Goal: Download file/media

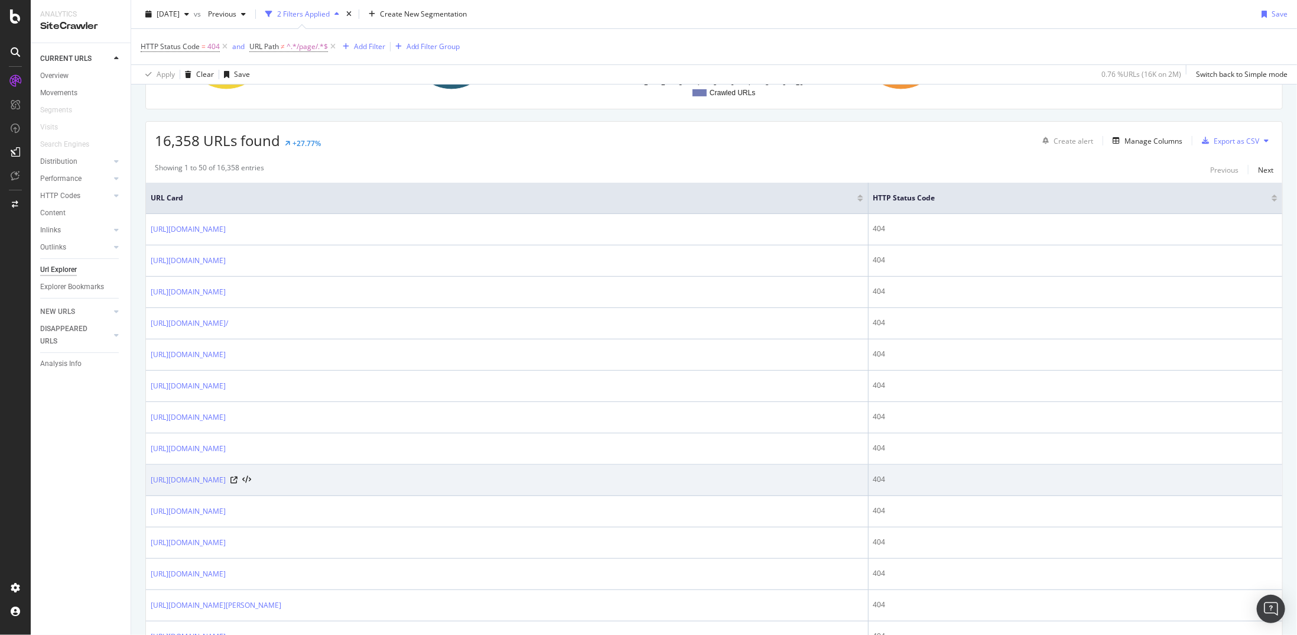
scroll to position [177, 0]
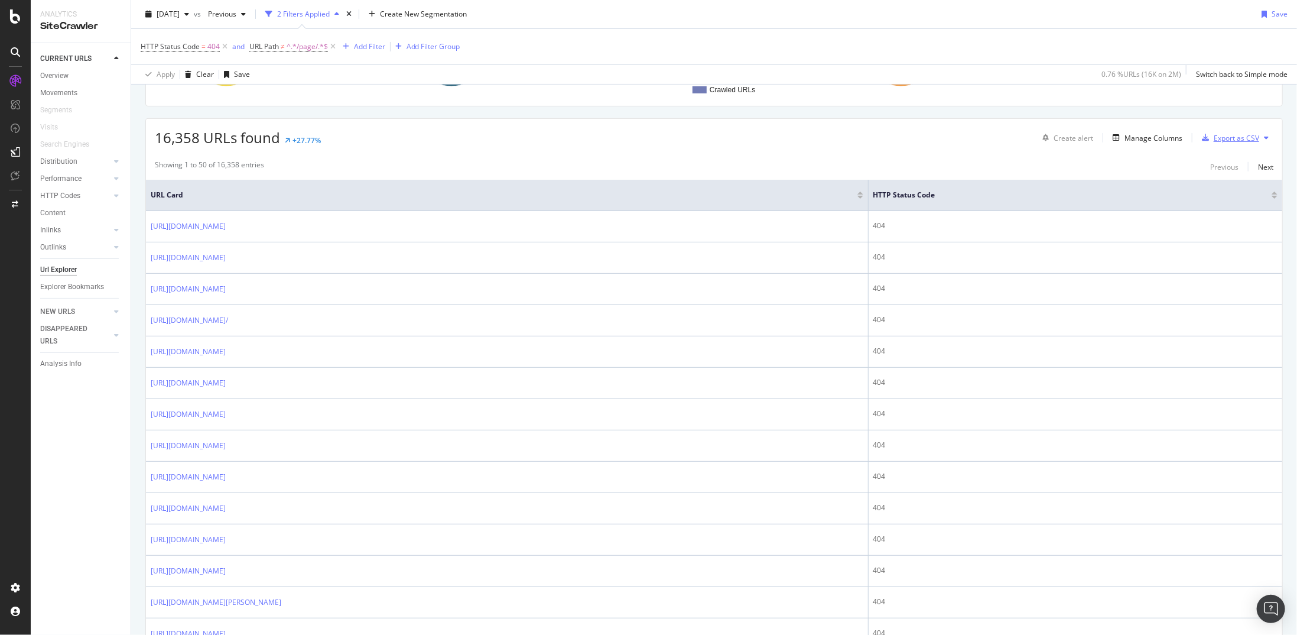
click at [1226, 137] on div "Export as CSV" at bounding box center [1236, 138] width 45 height 10
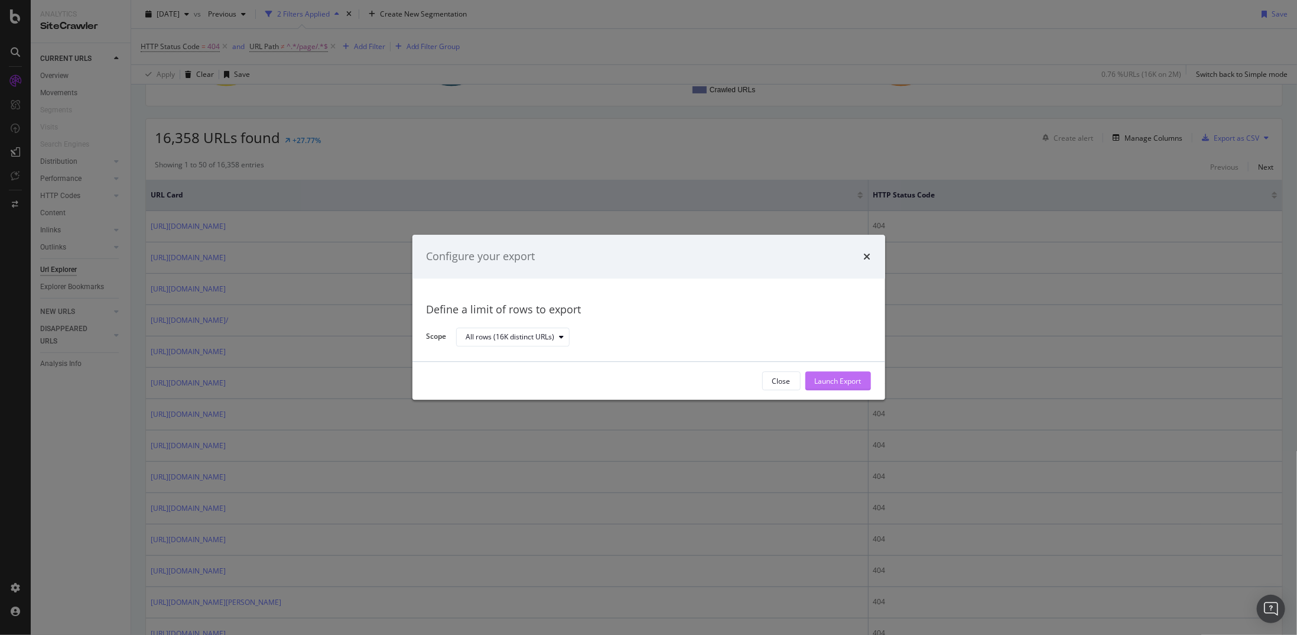
click at [854, 382] on div "Launch Export" at bounding box center [838, 381] width 47 height 10
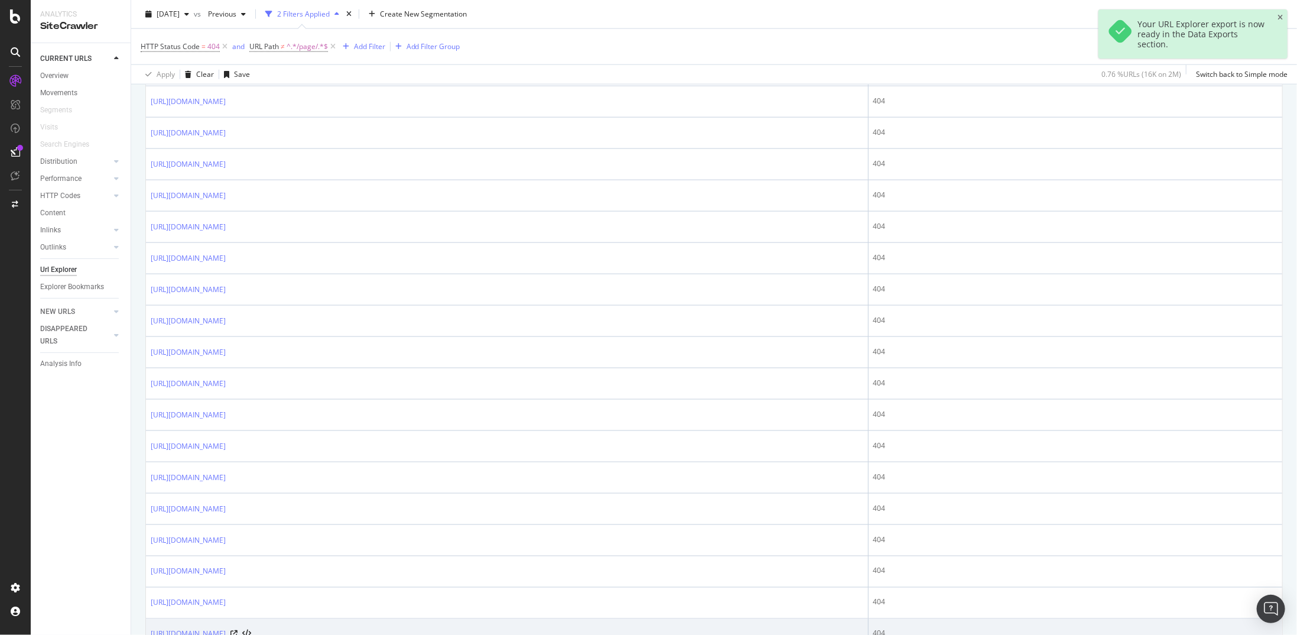
scroll to position [955, 0]
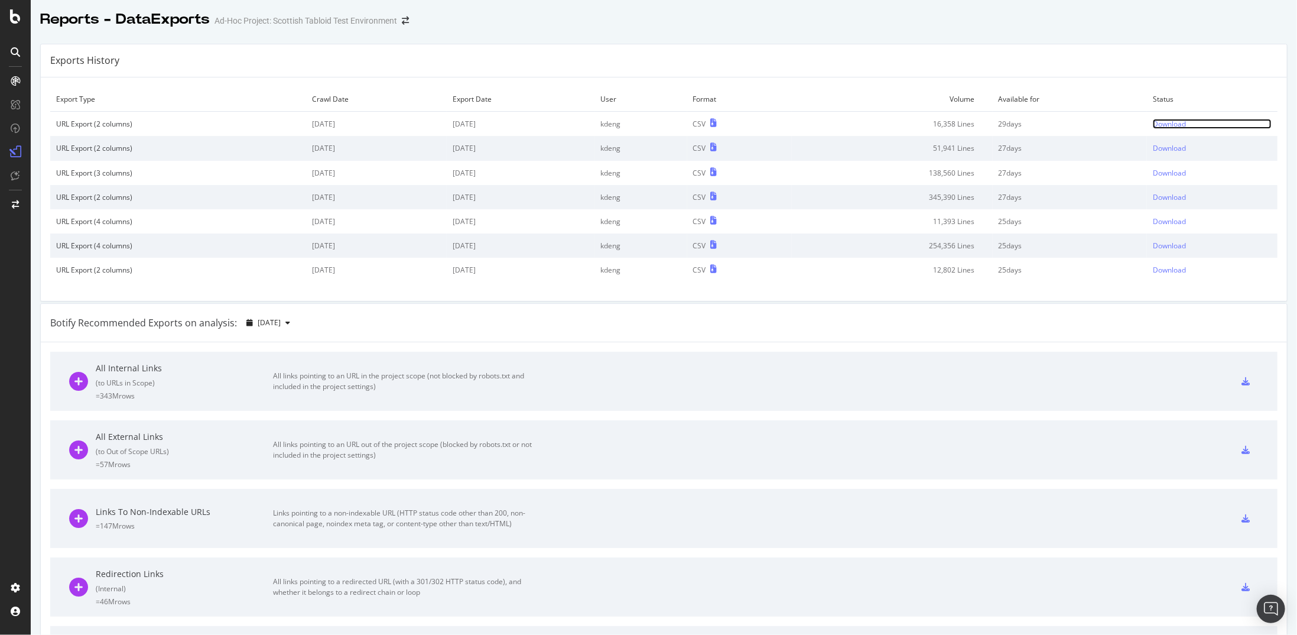
click at [1153, 121] on div "Download" at bounding box center [1169, 124] width 33 height 10
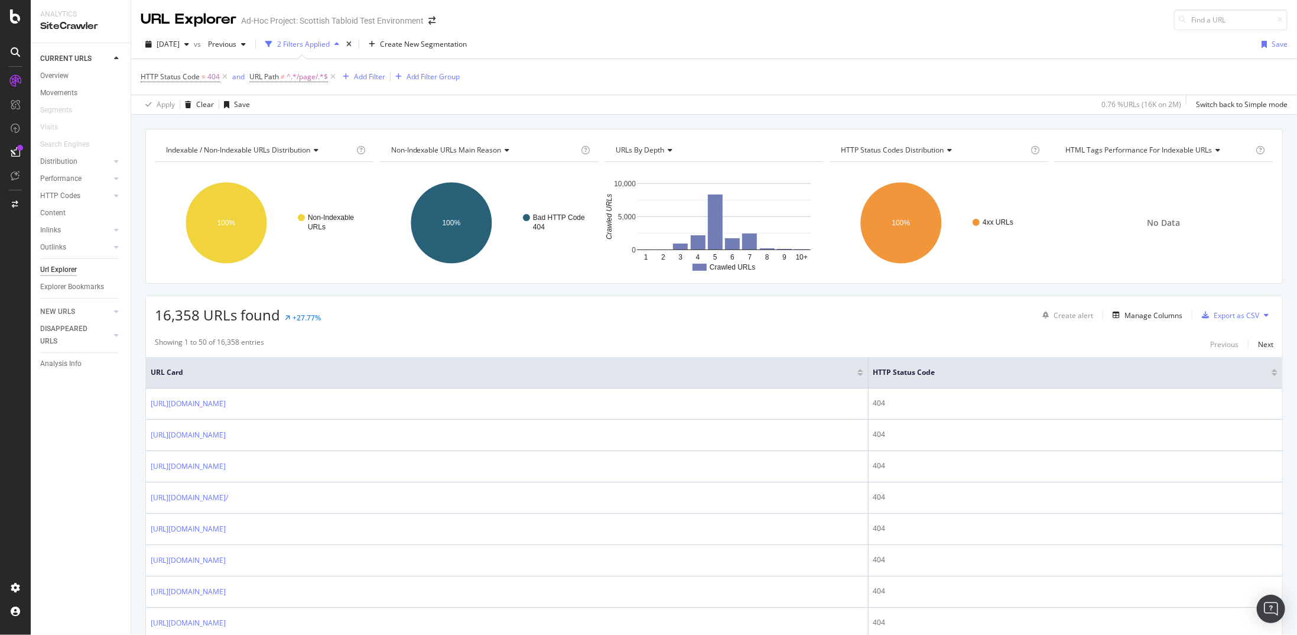
scroll to position [956, 0]
